Goal: Task Accomplishment & Management: Complete application form

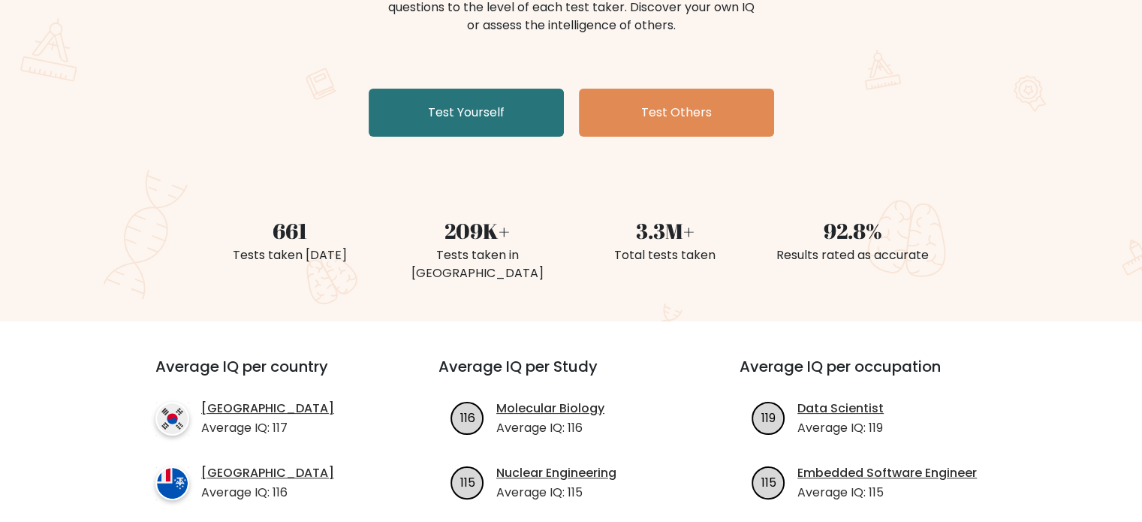
scroll to position [150, 0]
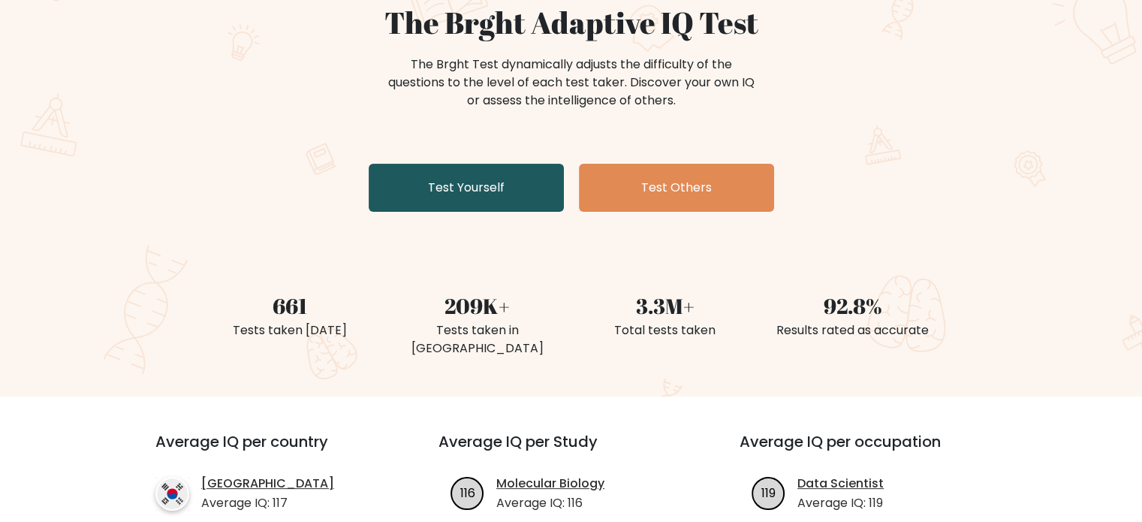
click at [496, 191] on link "Test Yourself" at bounding box center [466, 188] width 195 height 48
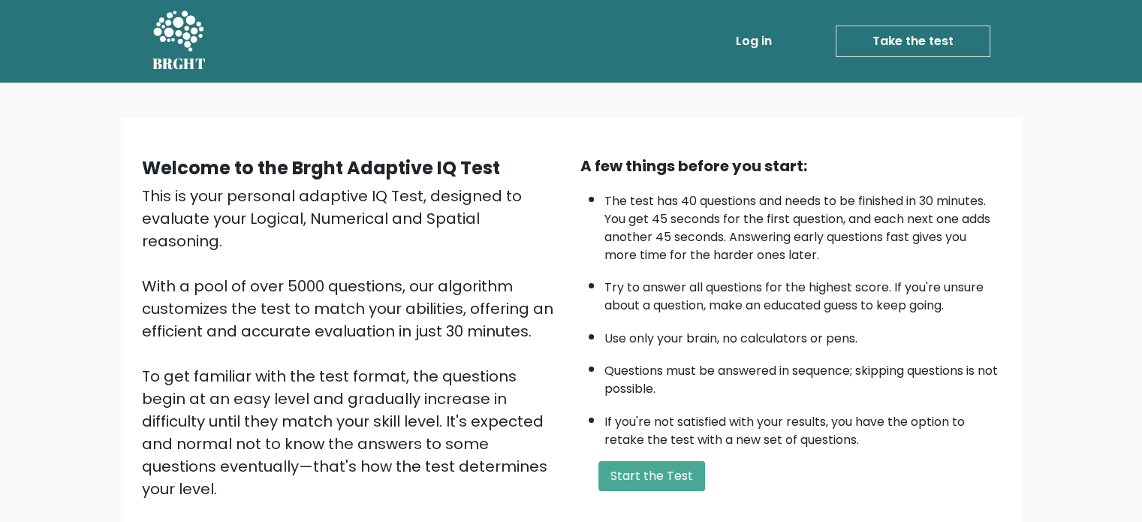
scroll to position [75, 0]
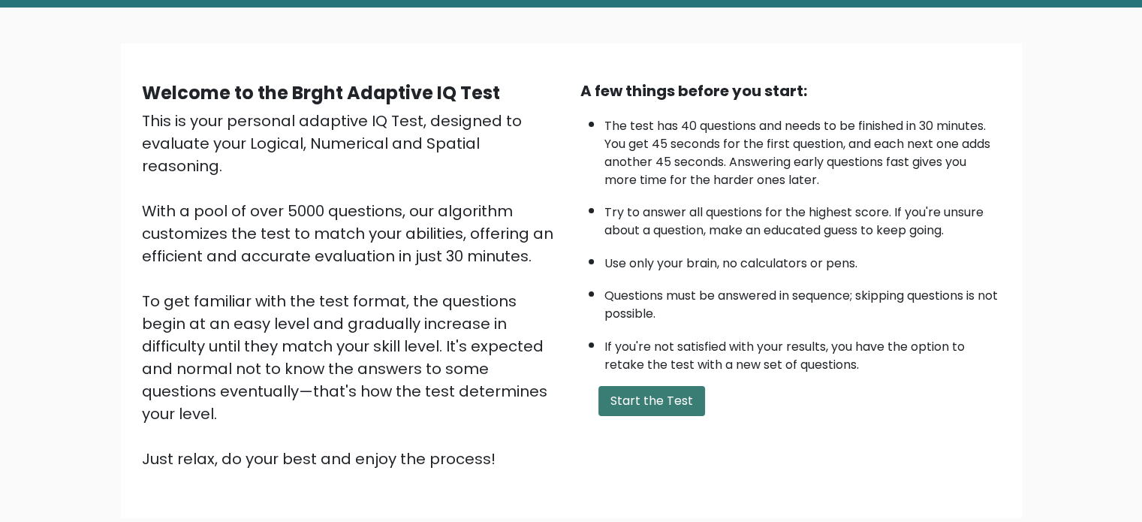
click at [649, 386] on button "Start the Test" at bounding box center [651, 401] width 107 height 30
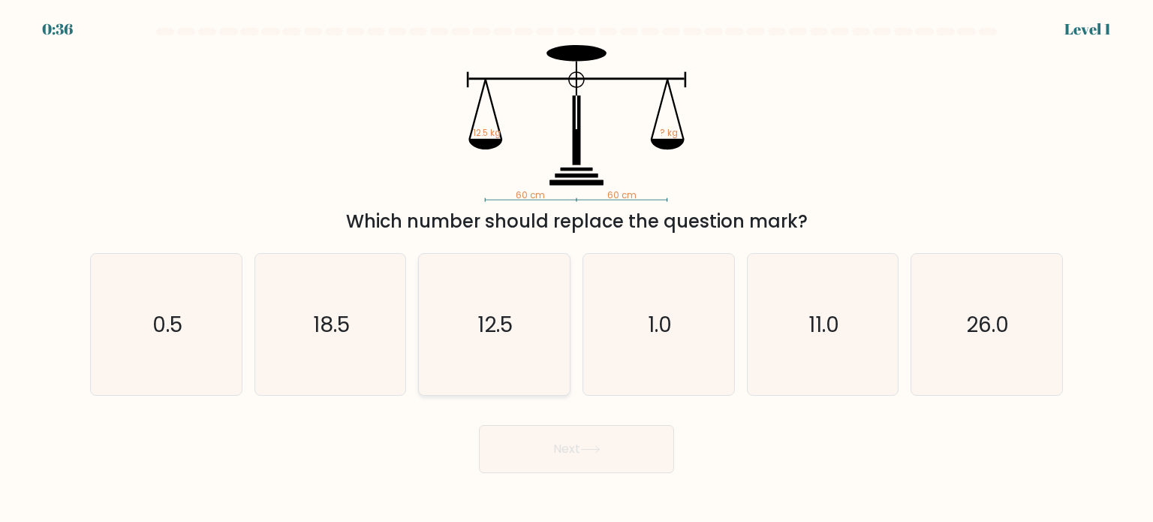
click at [481, 330] on text "12.5" at bounding box center [495, 324] width 35 height 30
click at [577, 269] on input "c. 12.5" at bounding box center [577, 265] width 1 height 8
radio input "true"
click at [574, 448] on button "Next" at bounding box center [576, 449] width 195 height 48
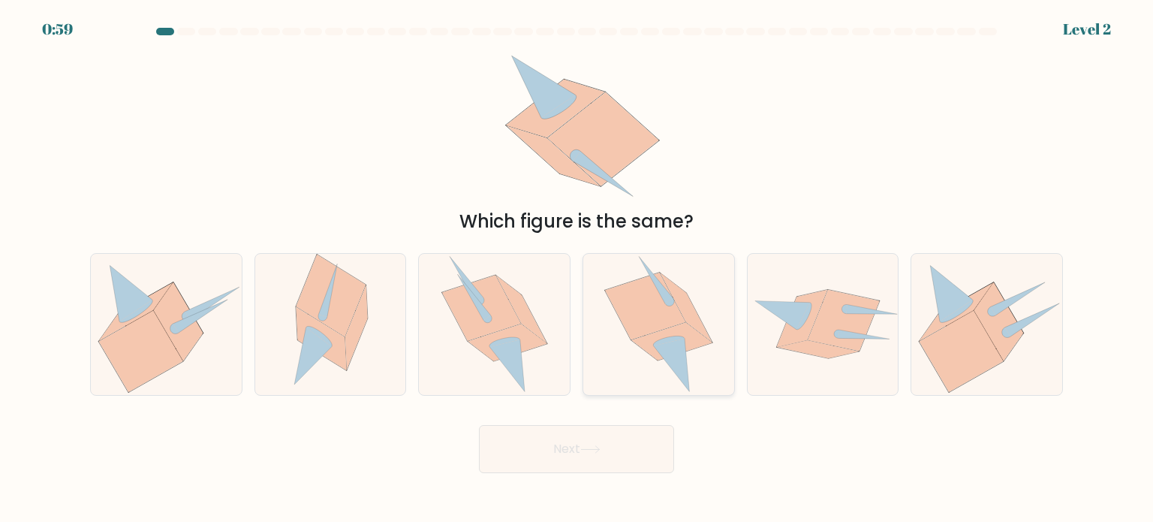
click at [688, 331] on icon at bounding box center [672, 341] width 81 height 38
click at [577, 269] on input "d." at bounding box center [577, 265] width 1 height 8
radio input "true"
click at [568, 445] on button "Next" at bounding box center [576, 449] width 195 height 48
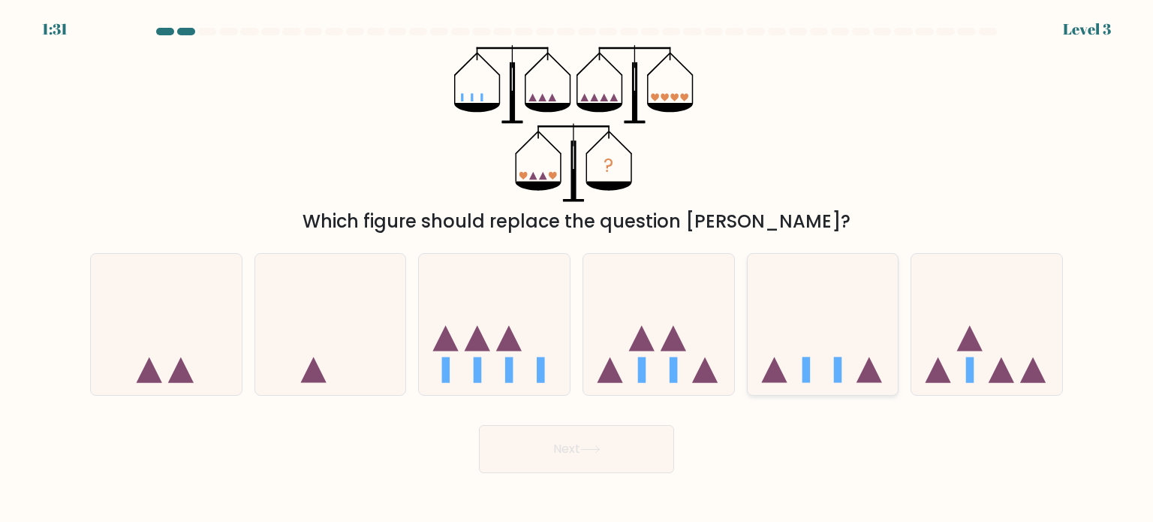
click at [816, 360] on icon at bounding box center [823, 324] width 151 height 125
click at [577, 269] on input "e." at bounding box center [577, 265] width 1 height 8
radio input "true"
click at [565, 448] on button "Next" at bounding box center [576, 449] width 195 height 48
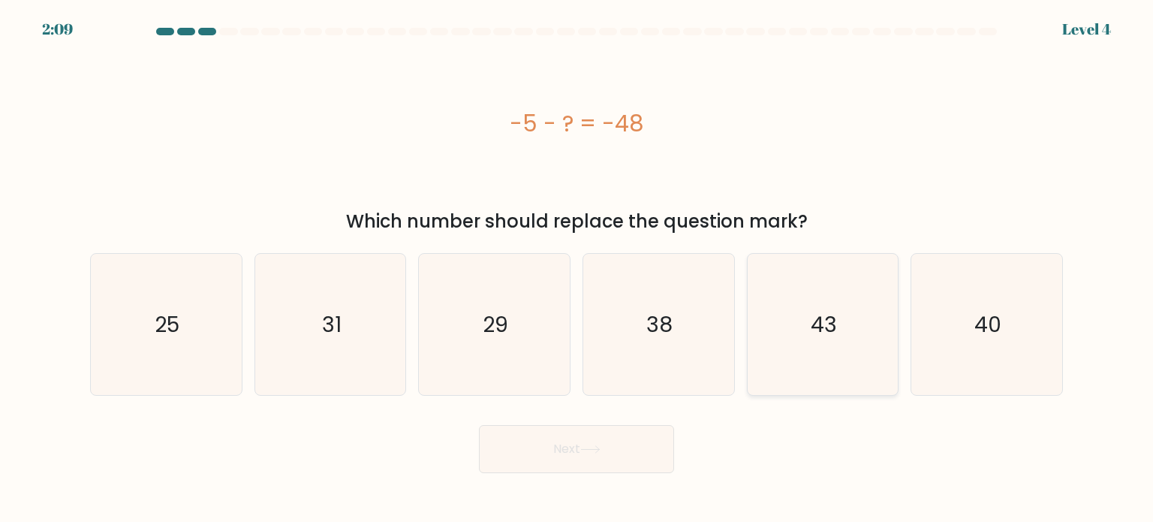
click at [835, 333] on text "43" at bounding box center [824, 324] width 26 height 30
click at [577, 269] on input "e. 43" at bounding box center [577, 265] width 1 height 8
radio input "true"
click at [555, 445] on button "Next" at bounding box center [576, 449] width 195 height 48
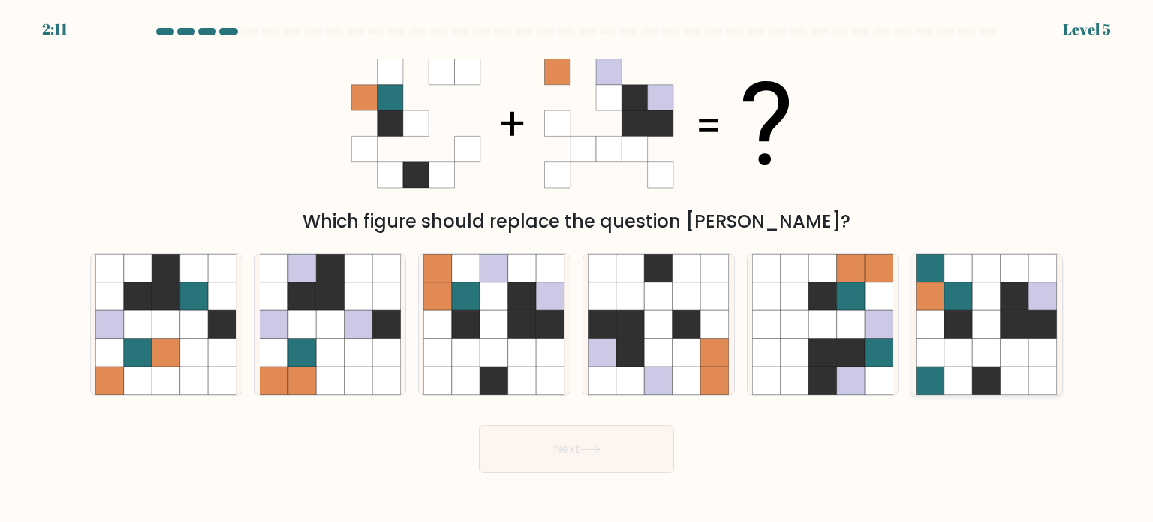
click at [977, 366] on icon at bounding box center [987, 380] width 29 height 29
click at [577, 269] on input "f." at bounding box center [577, 265] width 1 height 8
radio input "true"
drag, startPoint x: 611, startPoint y: 442, endPoint x: 593, endPoint y: 436, distance: 18.3
click at [608, 444] on button "Next" at bounding box center [576, 449] width 195 height 48
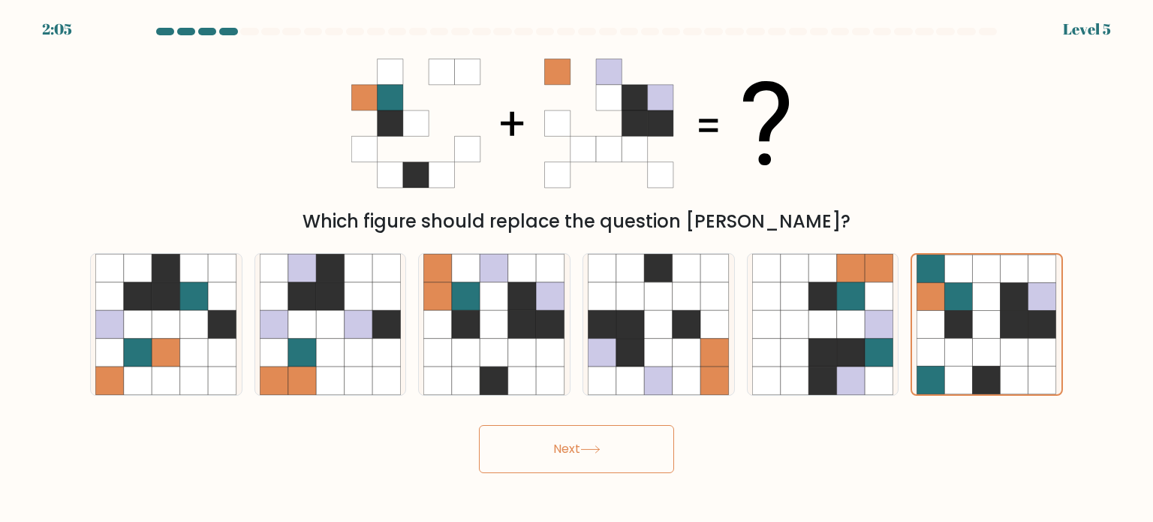
click at [595, 444] on button "Next" at bounding box center [576, 449] width 195 height 48
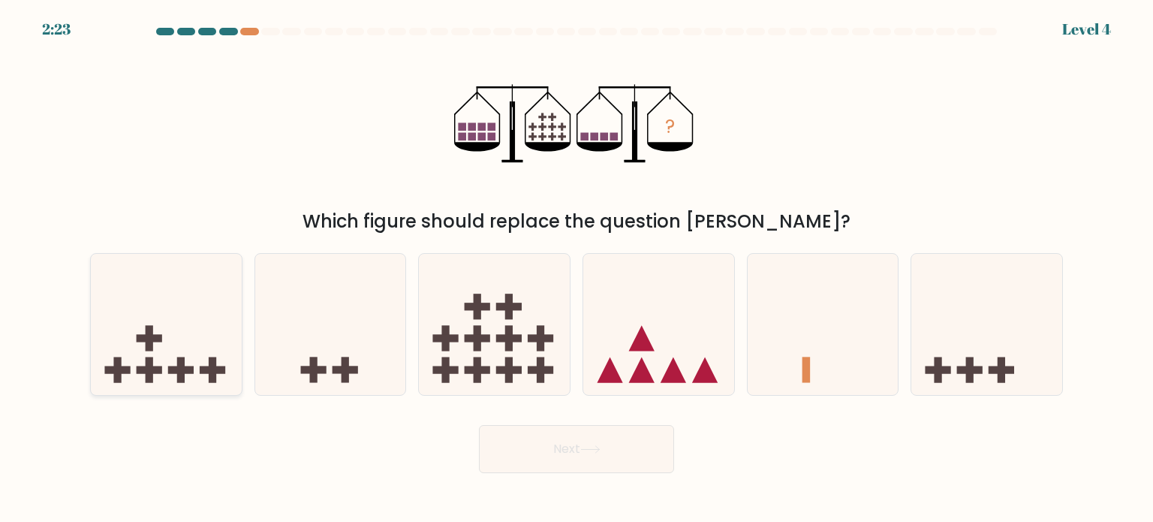
click at [188, 360] on icon at bounding box center [166, 324] width 151 height 125
click at [577, 269] on input "a." at bounding box center [577, 265] width 1 height 8
radio input "true"
click at [602, 454] on button "Next" at bounding box center [576, 449] width 195 height 48
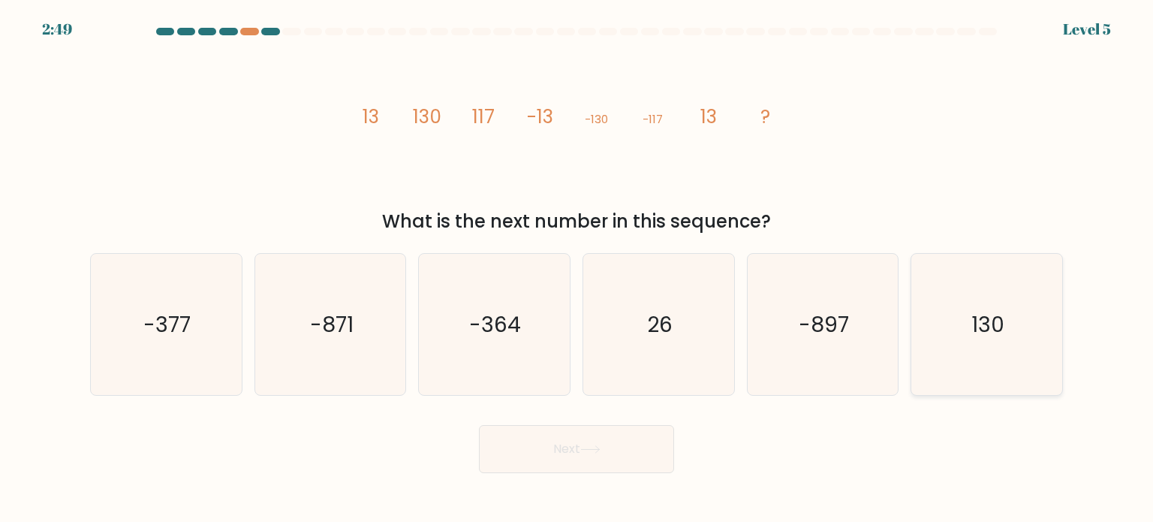
click at [1000, 324] on text "130" at bounding box center [988, 324] width 33 height 30
click at [577, 269] on input "f. 130" at bounding box center [577, 265] width 1 height 8
radio input "true"
click at [574, 438] on button "Next" at bounding box center [576, 449] width 195 height 48
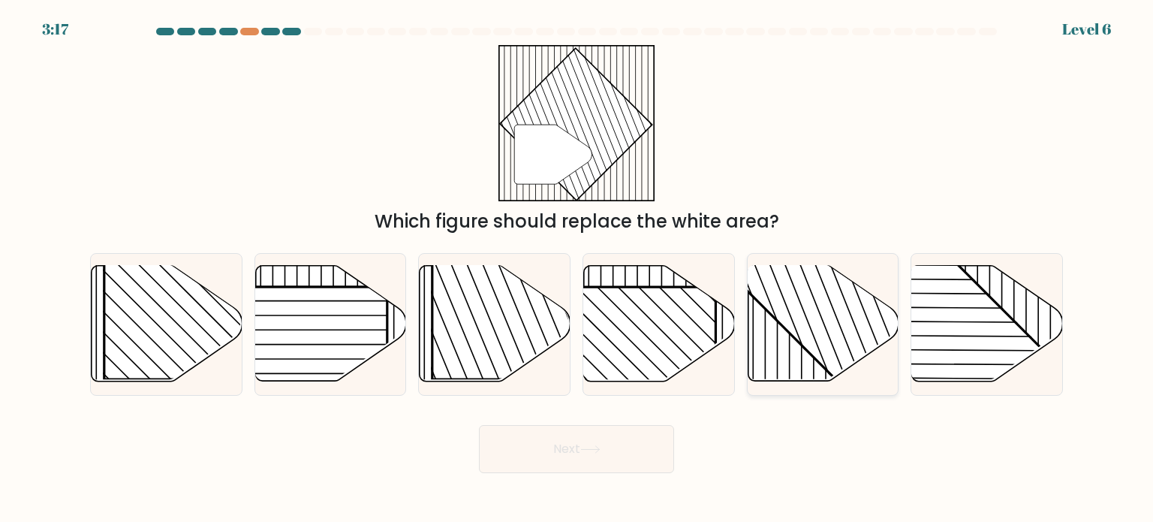
click at [830, 323] on rect at bounding box center [868, 265] width 296 height 296
click at [577, 269] on input "e." at bounding box center [577, 265] width 1 height 8
radio input "true"
click at [589, 439] on button "Next" at bounding box center [576, 449] width 195 height 48
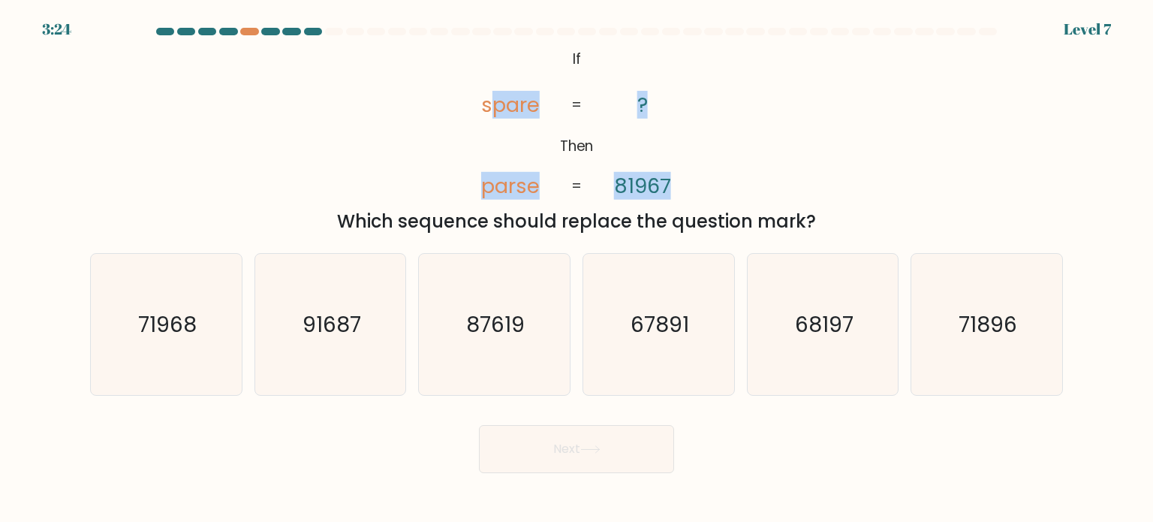
drag, startPoint x: 498, startPoint y: 44, endPoint x: 679, endPoint y: 172, distance: 221.9
click at [679, 172] on form "If ?" at bounding box center [576, 250] width 1153 height 445
copy icon "pare parse ? 81967"
click at [729, 146] on div "@import url('[URL][DOMAIN_NAME]); If Then spare parse ? 81967 = = Which sequenc…" at bounding box center [576, 140] width 991 height 190
click at [538, 357] on icon "87619" at bounding box center [494, 324] width 141 height 141
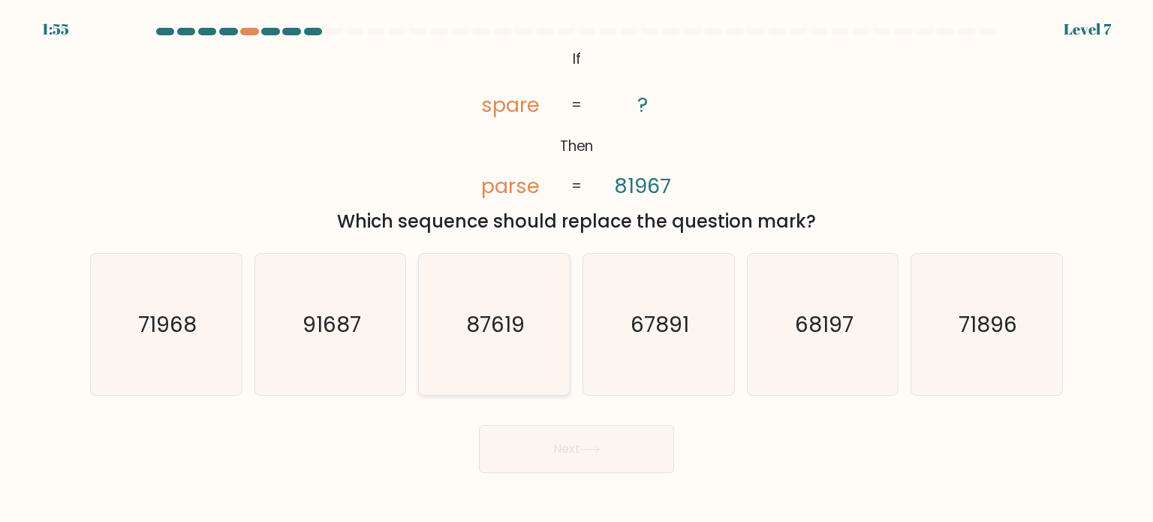
click at [577, 269] on input "c. 87619" at bounding box center [577, 265] width 1 height 8
radio input "true"
click at [582, 440] on button "Next" at bounding box center [576, 449] width 195 height 48
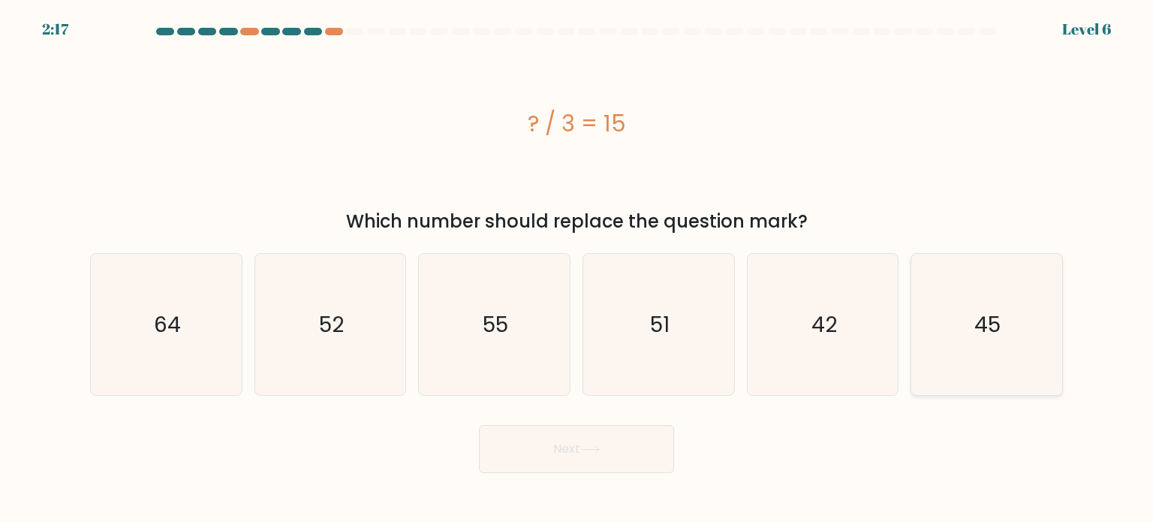
click at [963, 336] on icon "45" at bounding box center [986, 324] width 141 height 141
click at [577, 269] on input "f. 45" at bounding box center [577, 265] width 1 height 8
radio input "true"
click at [613, 454] on button "Next" at bounding box center [576, 449] width 195 height 48
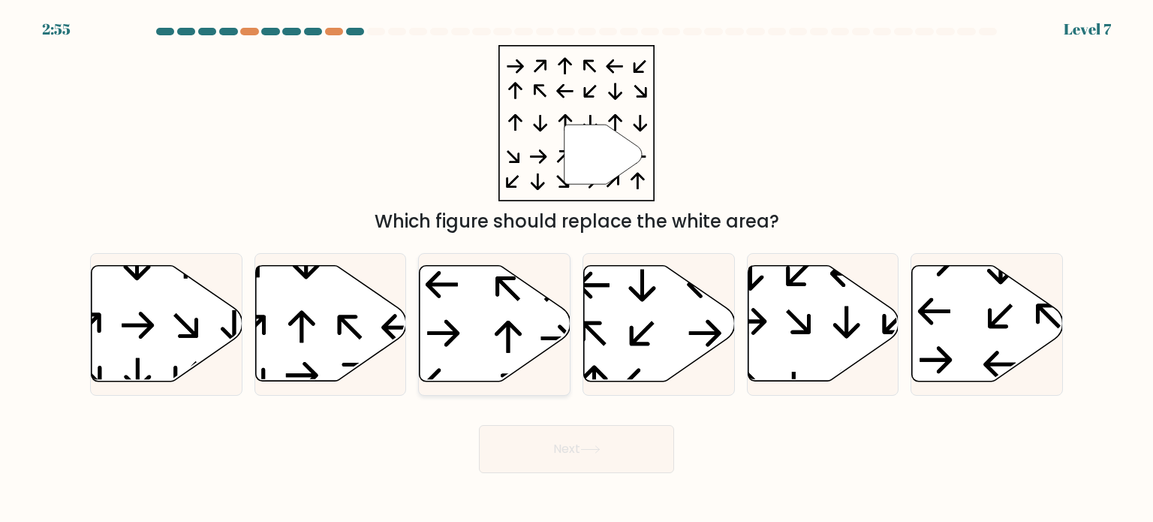
click at [466, 327] on icon at bounding box center [495, 324] width 151 height 116
click at [577, 269] on input "c." at bounding box center [577, 265] width 1 height 8
radio input "true"
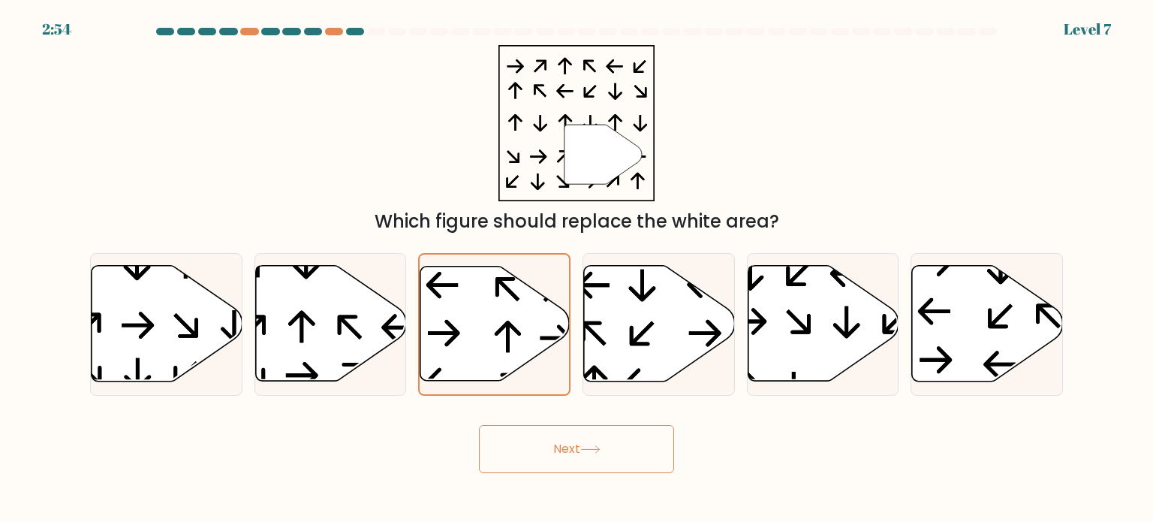
click at [572, 447] on button "Next" at bounding box center [576, 449] width 195 height 48
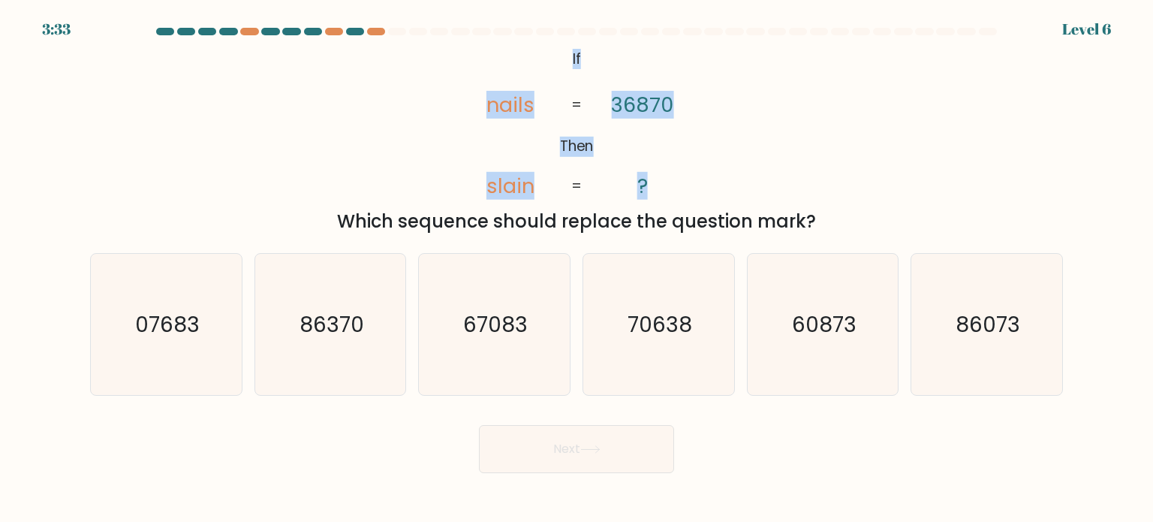
drag, startPoint x: 537, startPoint y: 52, endPoint x: 679, endPoint y: 170, distance: 184.5
click at [679, 170] on icon "@import url('[URL][DOMAIN_NAME]); If Then nails slain 36870 ? = =" at bounding box center [577, 123] width 254 height 157
copy icon "If Then nails slain 36870 ?"
